Goal: Navigation & Orientation: Find specific page/section

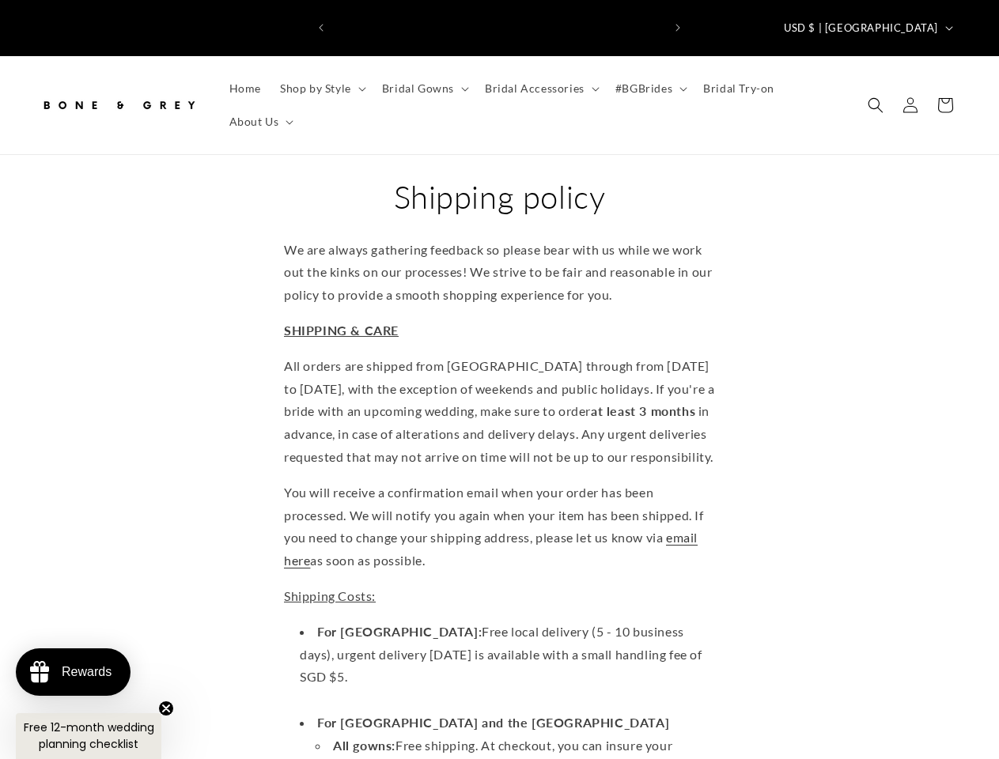
scroll to position [0, 328]
click at [321, 24] on icon "Previous announcement" at bounding box center [321, 28] width 5 height 8
click at [678, 24] on icon "Next announcement" at bounding box center [677, 28] width 5 height 8
click at [890, 21] on span "USD $ | [GEOGRAPHIC_DATA]" at bounding box center [861, 29] width 154 height 16
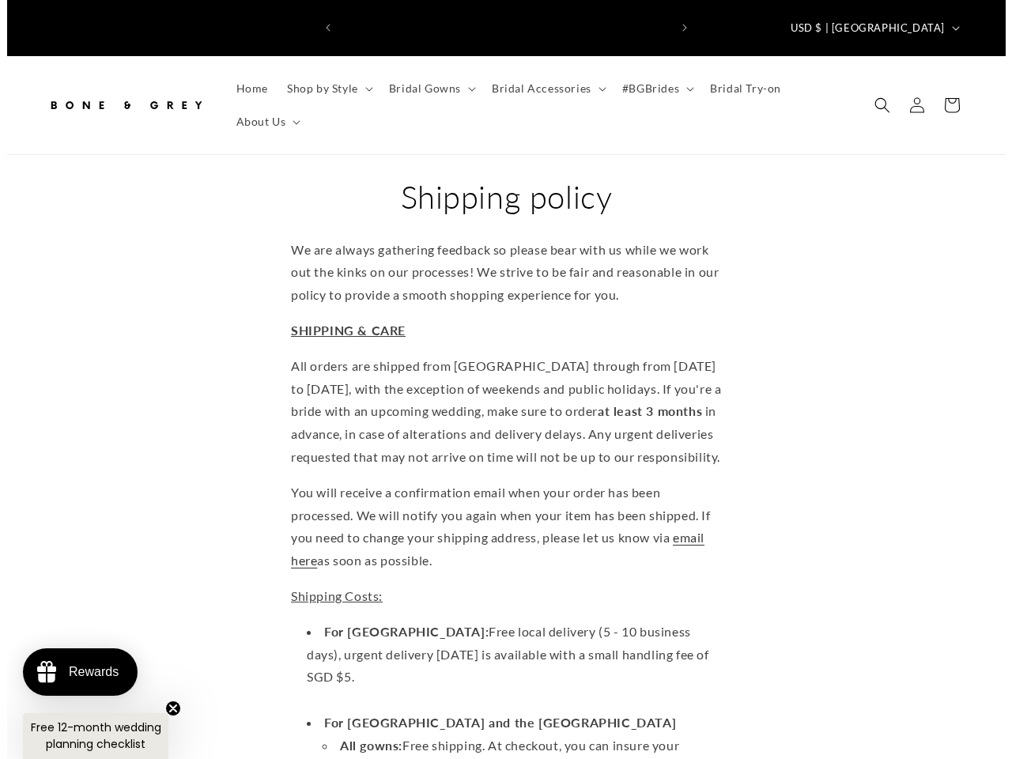
scroll to position [0, 0]
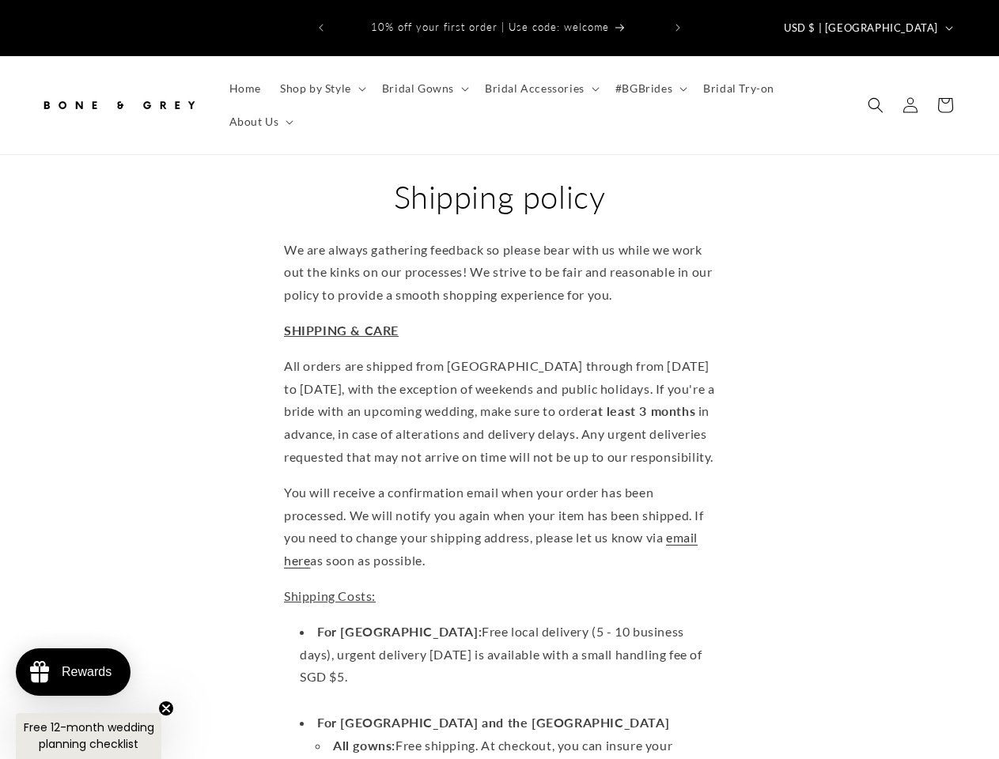
click at [320, 81] on span "Shop by Style" at bounding box center [315, 88] width 71 height 14
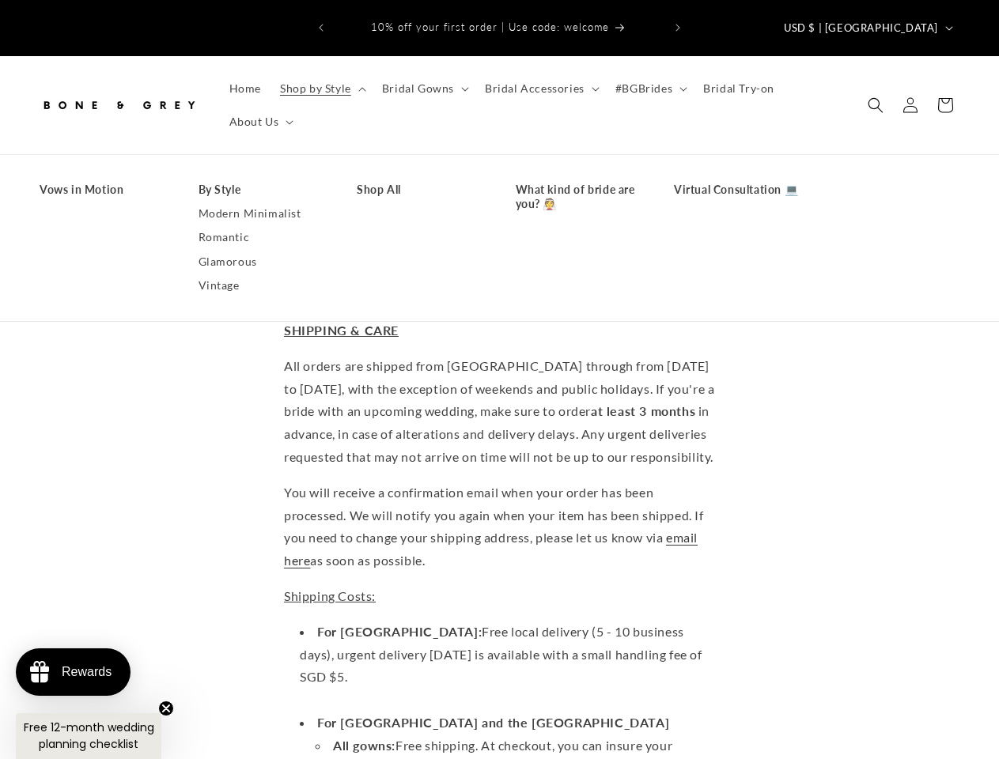
click at [422, 81] on span "Bridal Gowns" at bounding box center [418, 88] width 72 height 14
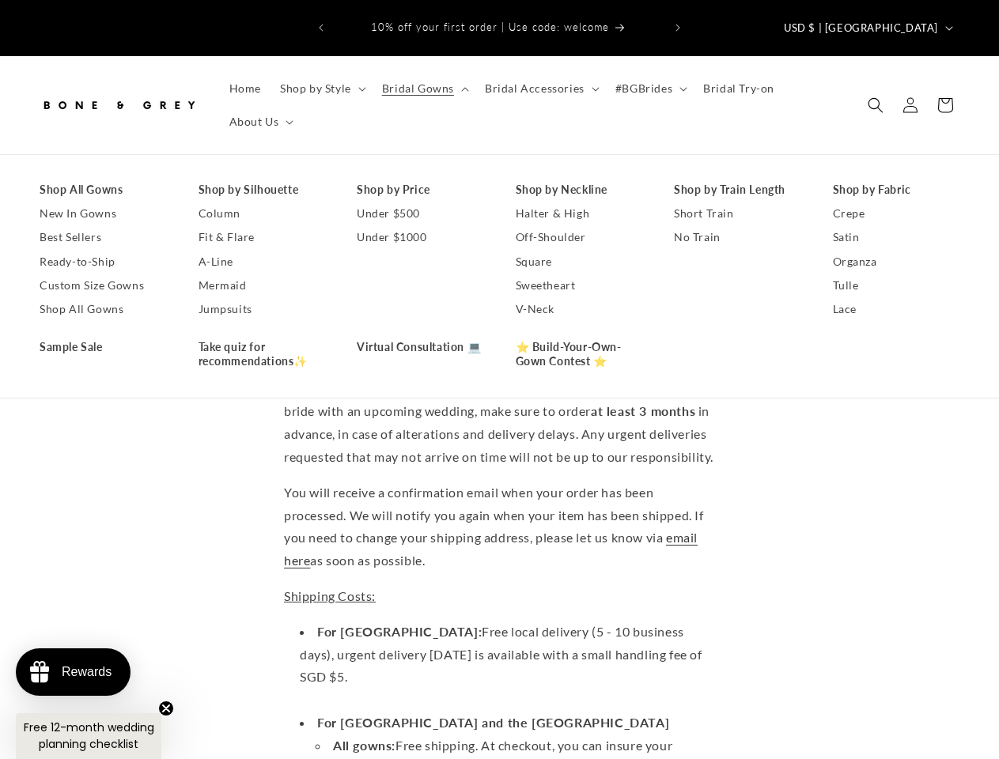
click at [537, 81] on span "Bridal Accessories" at bounding box center [535, 88] width 100 height 14
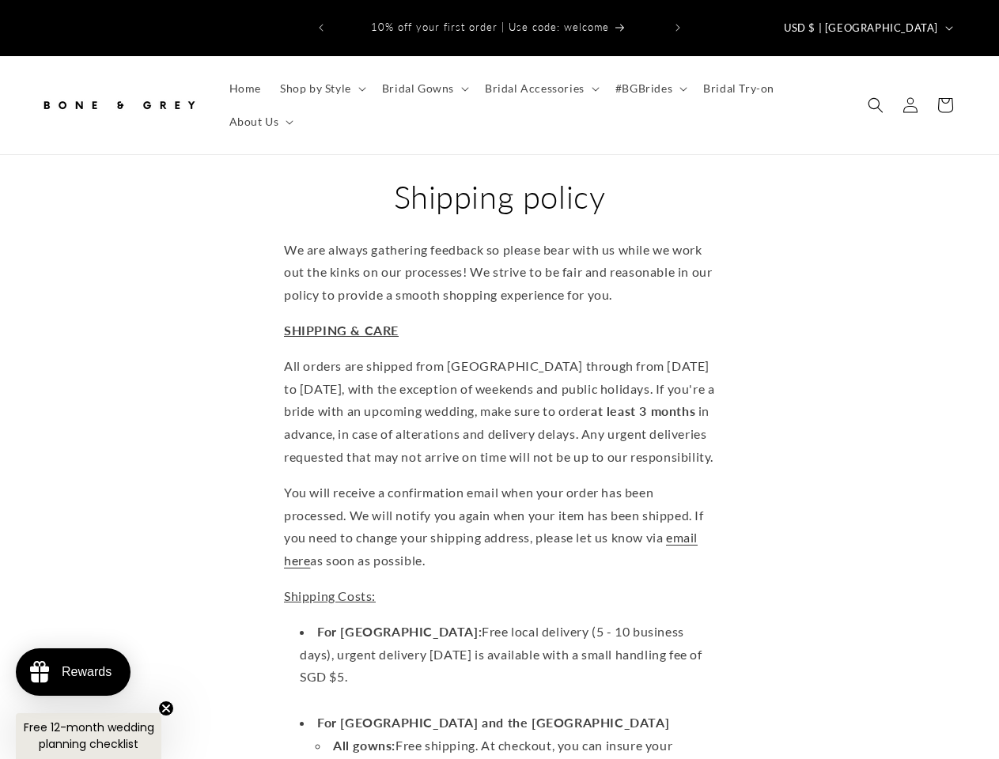
click at [644, 81] on span "#BGBrides" at bounding box center [643, 88] width 57 height 14
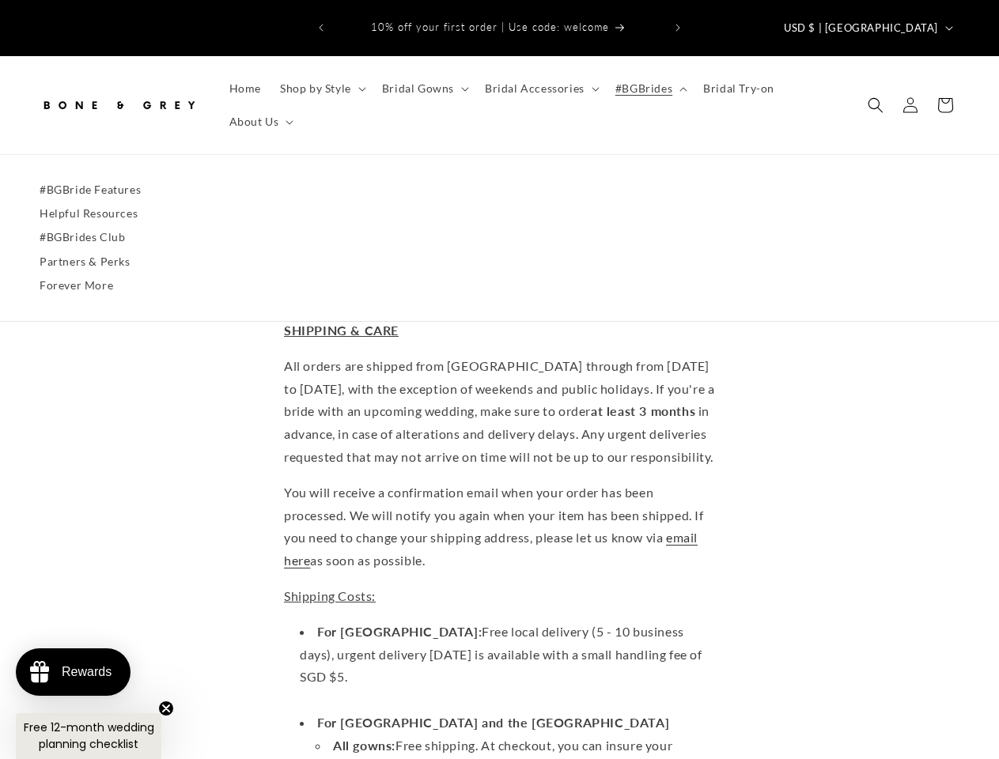
click at [259, 115] on span "About Us" at bounding box center [254, 122] width 50 height 14
click at [875, 97] on icon "Search" at bounding box center [875, 105] width 16 height 16
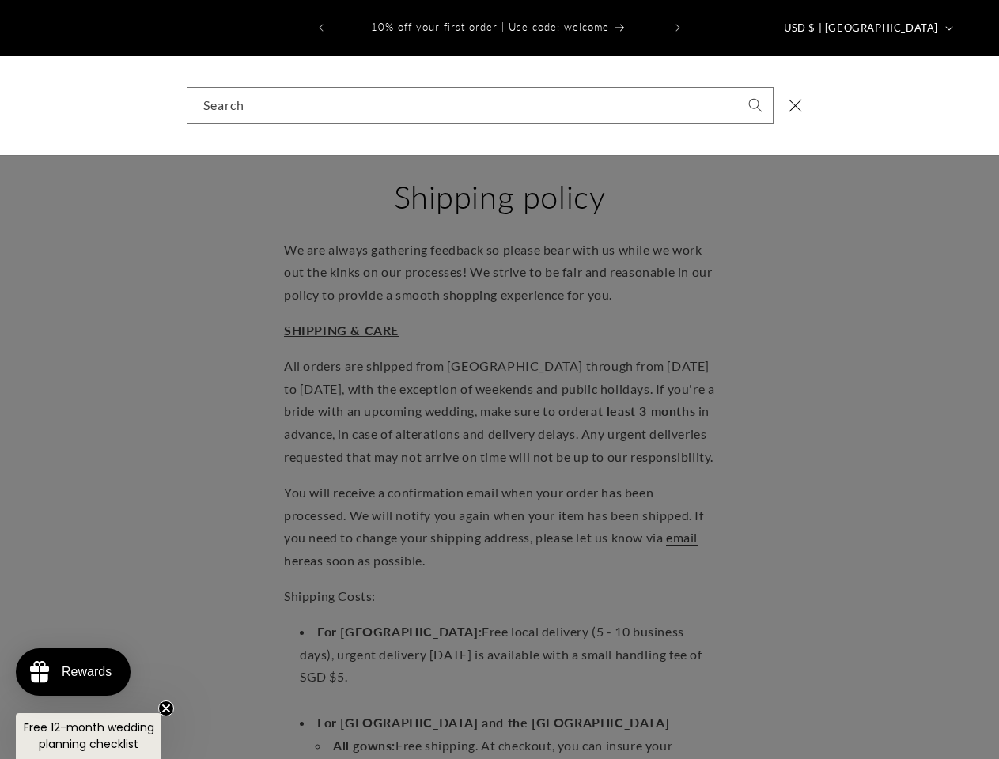
click at [877, 97] on div "Search" at bounding box center [499, 105] width 999 height 99
